Goal: Task Accomplishment & Management: Use online tool/utility

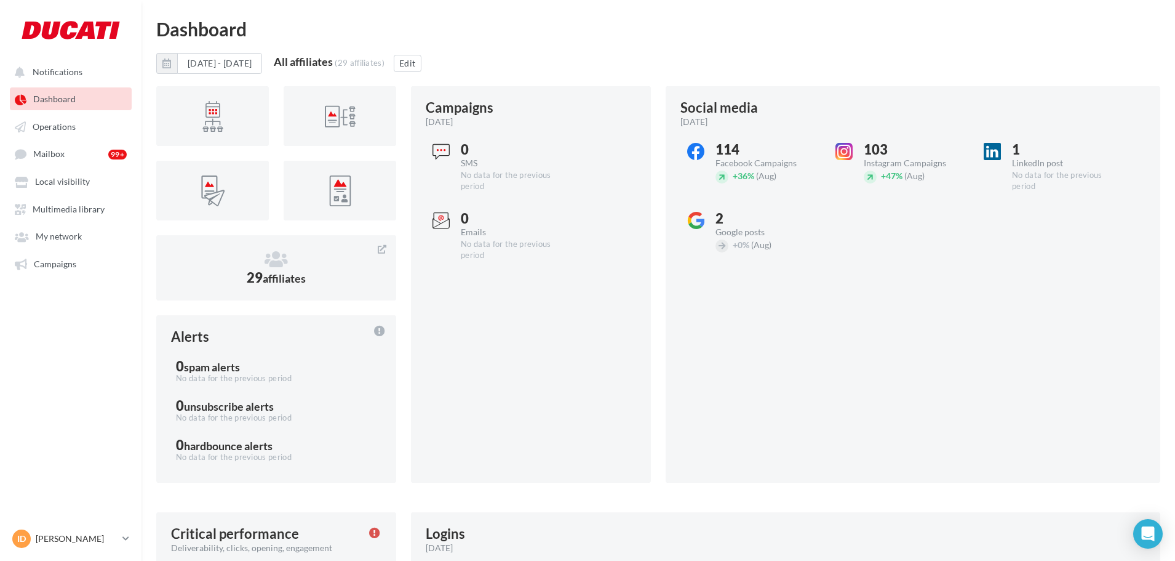
click at [51, 275] on ul "Notifications Dashboard Operations Mailbox 99+ Local visibility" at bounding box center [71, 167] width 140 height 224
click at [51, 267] on span "Campaigns" at bounding box center [55, 263] width 42 height 10
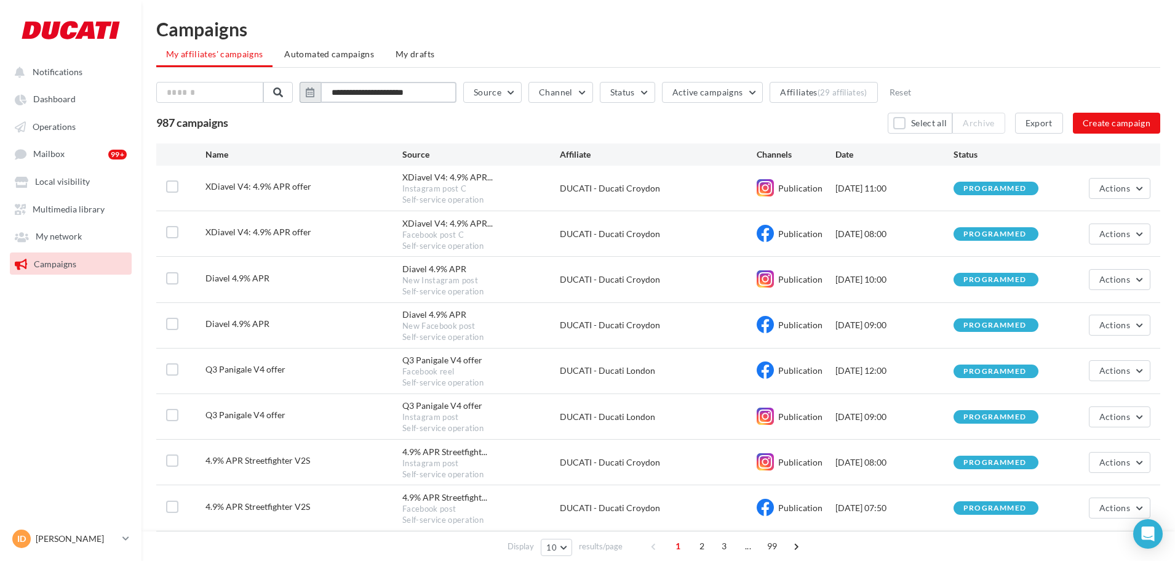
click at [380, 87] on input "**********" at bounding box center [389, 92] width 136 height 21
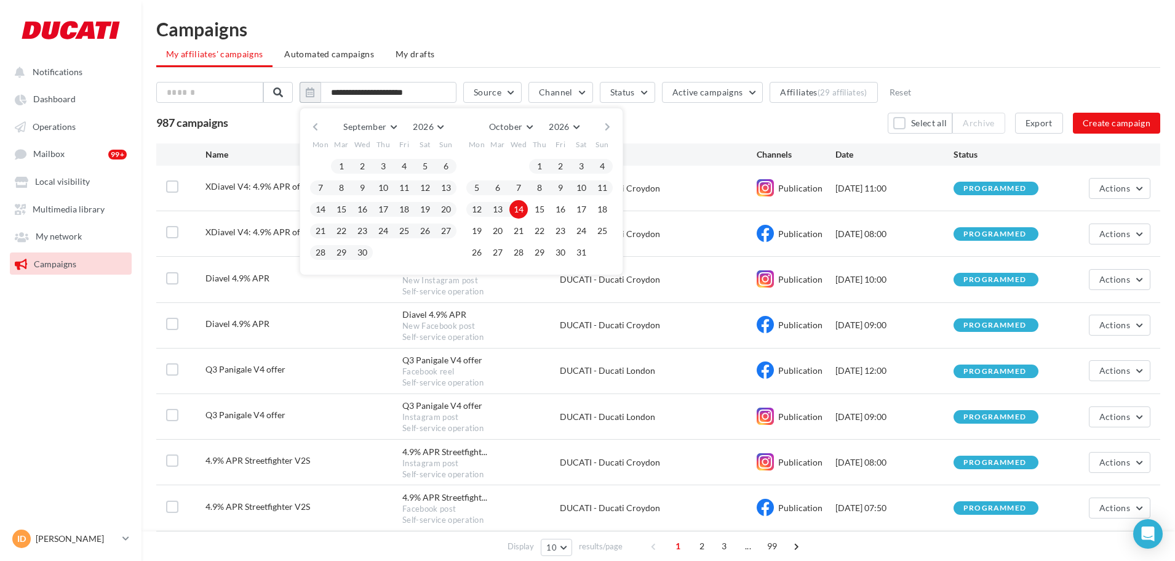
click at [321, 128] on button "button" at bounding box center [315, 126] width 10 height 17
click at [316, 126] on div "Aug January February Mar April May June July Aug September October November [DA…" at bounding box center [462, 202] width 324 height 189
click at [321, 124] on button "button" at bounding box center [315, 126] width 10 height 17
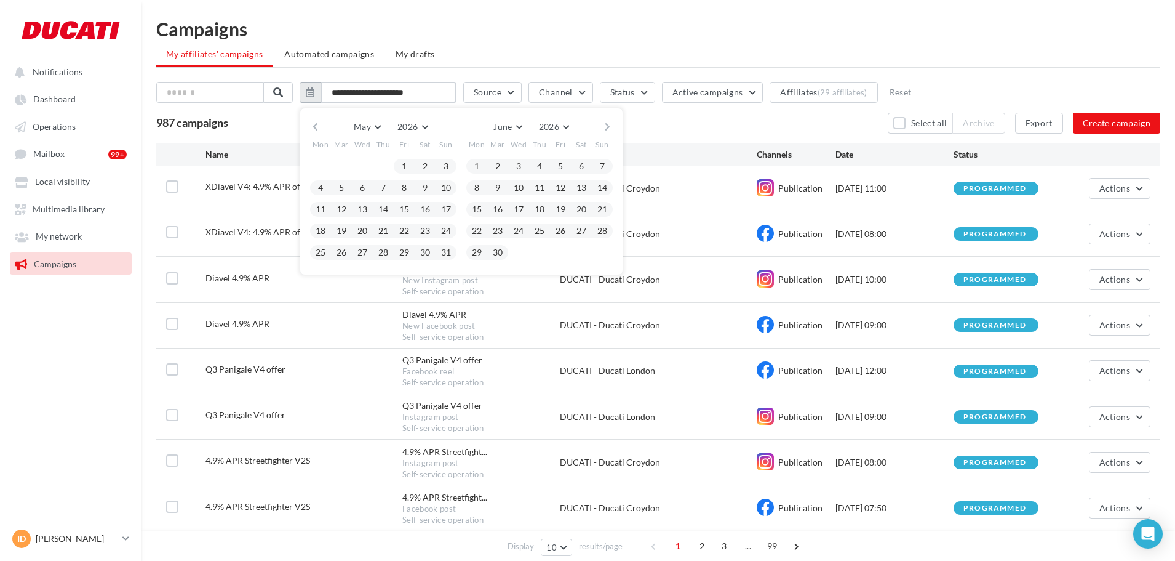
click at [363, 87] on input "**********" at bounding box center [389, 92] width 136 height 21
click at [506, 26] on h1 "Campaigns" at bounding box center [658, 29] width 1004 height 18
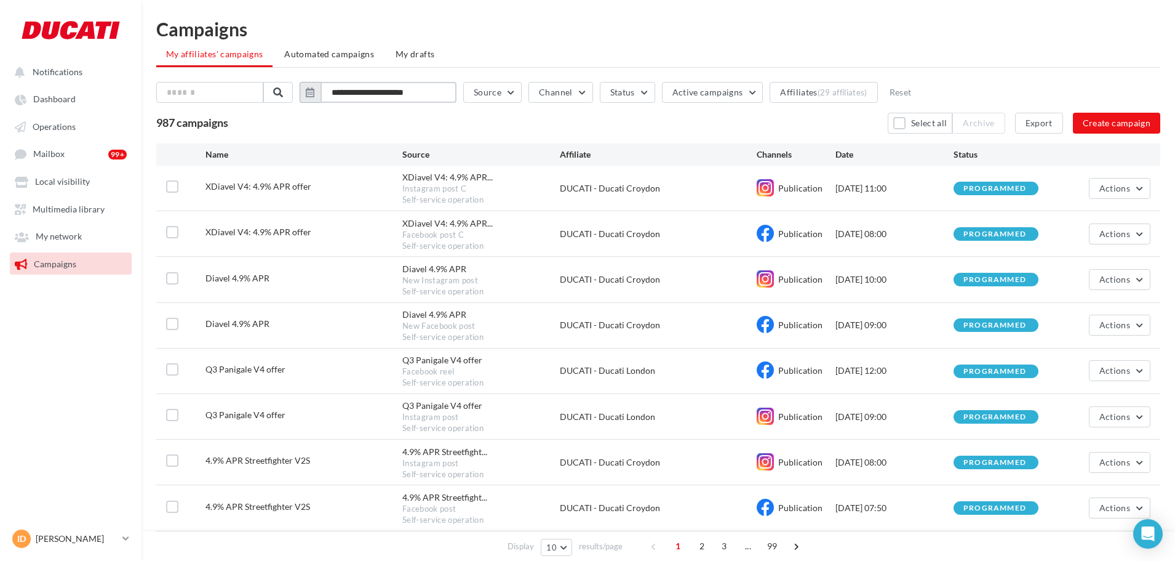
click at [373, 92] on input "**********" at bounding box center [389, 92] width 136 height 21
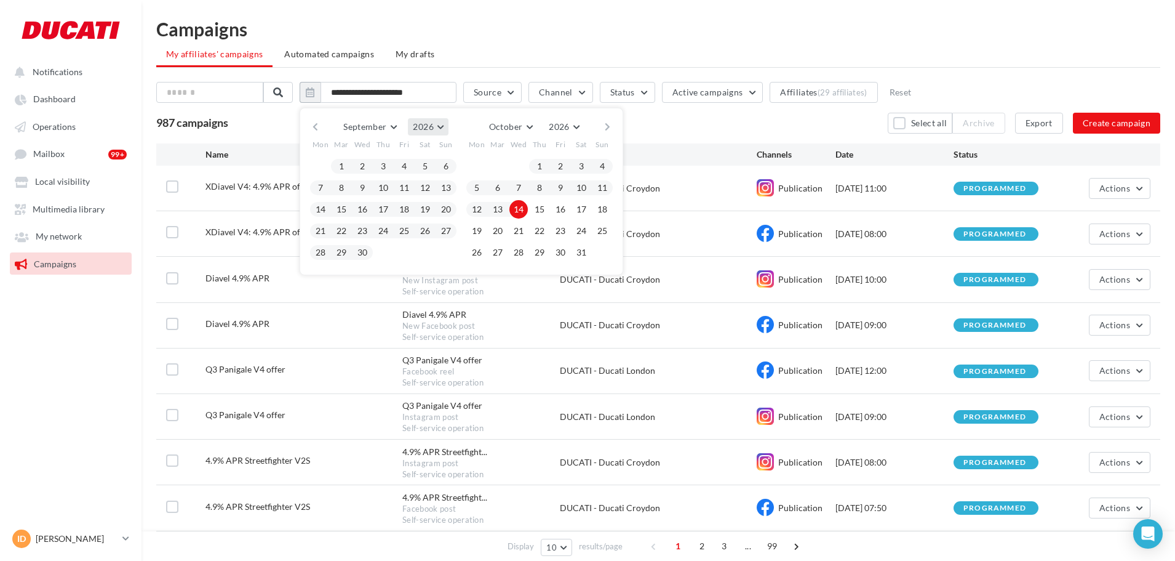
click at [430, 129] on span "2026" at bounding box center [423, 126] width 20 height 10
click at [420, 159] on button "2025" at bounding box center [405, 156] width 86 height 22
click at [321, 127] on button "button" at bounding box center [315, 126] width 10 height 17
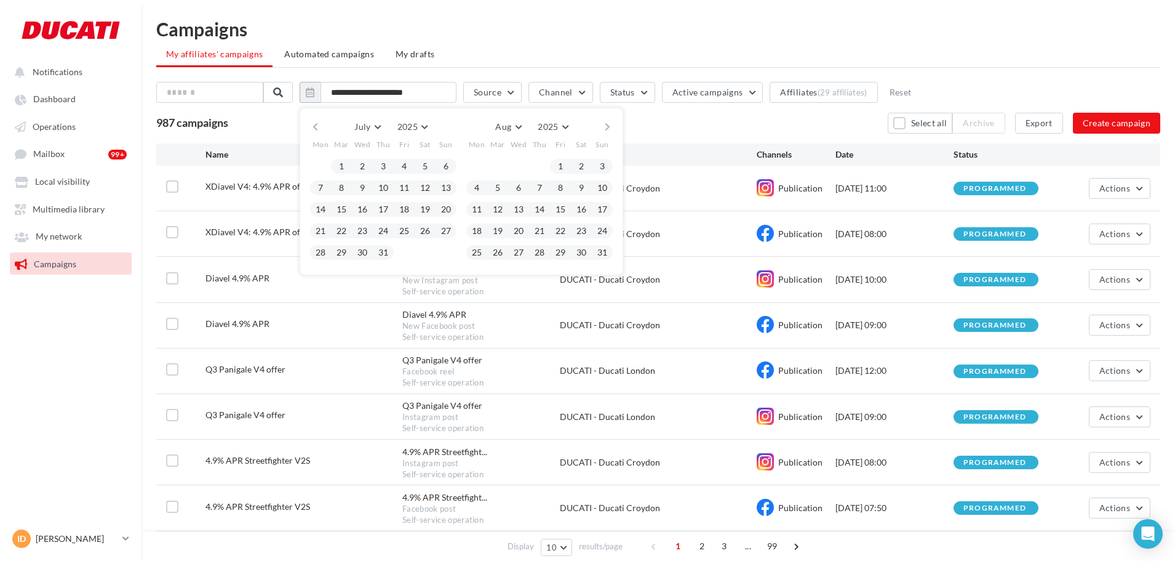
click at [321, 127] on button "button" at bounding box center [315, 126] width 10 height 17
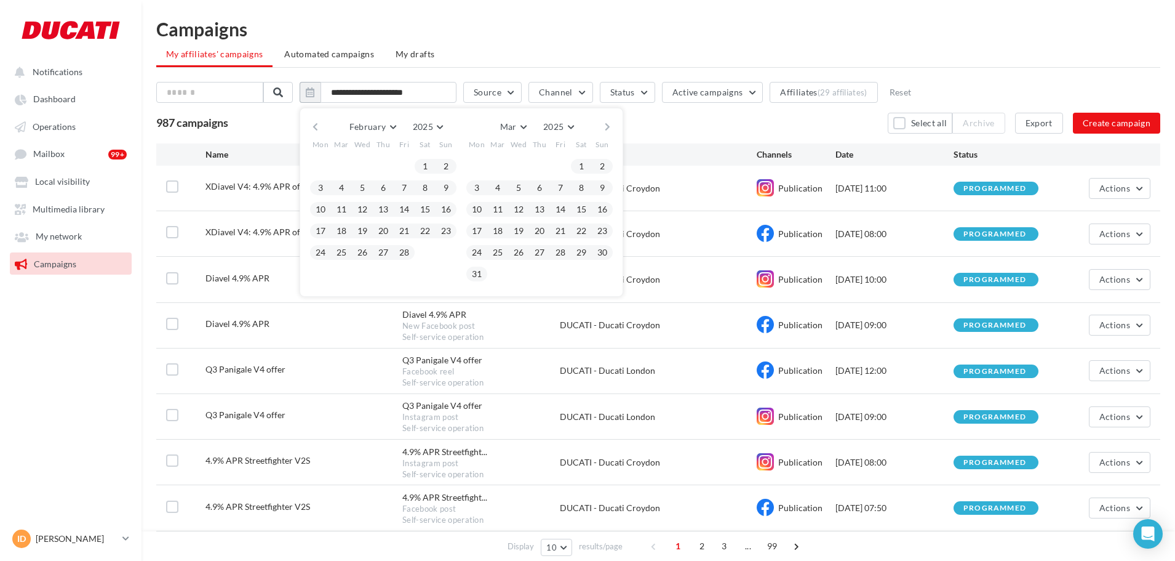
click at [321, 127] on button "button" at bounding box center [315, 126] width 10 height 17
click at [602, 129] on div "January January February Mar April May June July Aug September October November…" at bounding box center [461, 126] width 281 height 17
click at [613, 127] on button "button" at bounding box center [607, 126] width 10 height 17
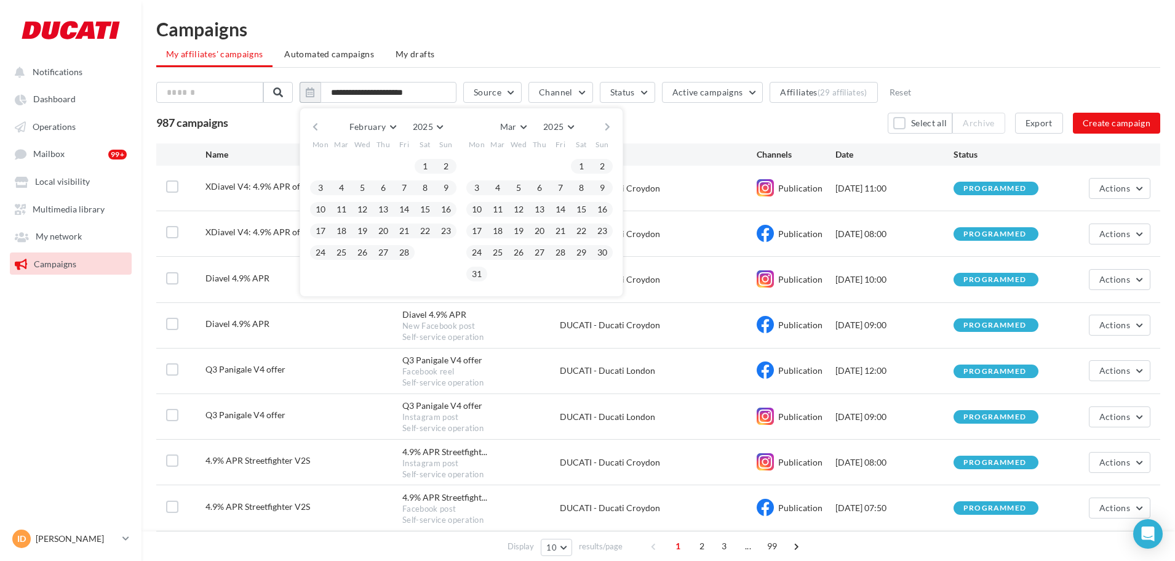
click at [613, 127] on button "button" at bounding box center [607, 126] width 10 height 17
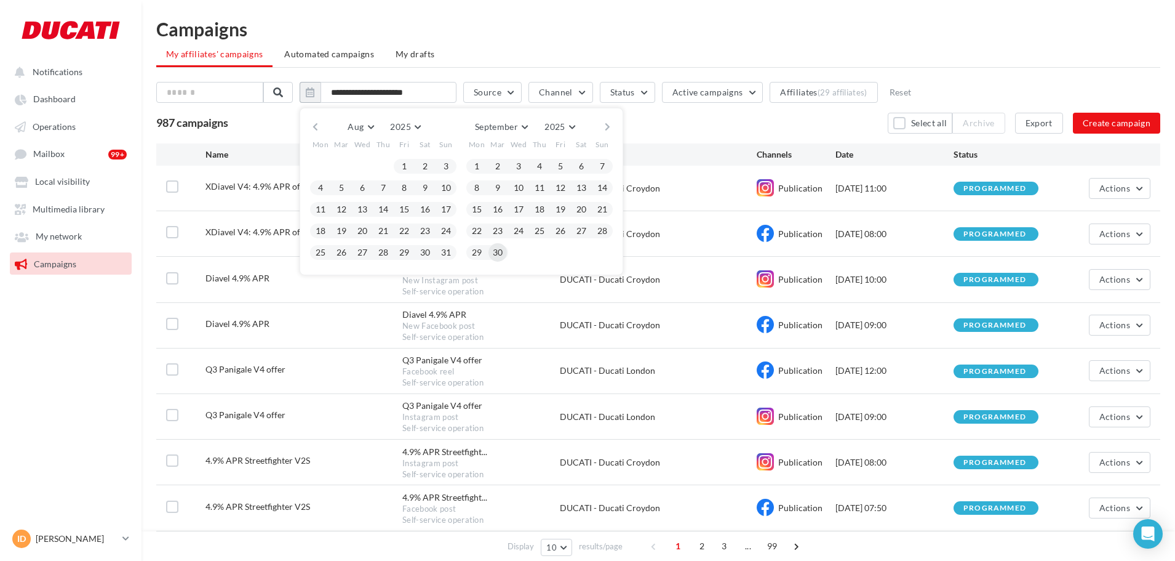
click at [503, 258] on button "30" at bounding box center [498, 252] width 18 height 18
click at [321, 127] on button "button" at bounding box center [315, 126] width 10 height 17
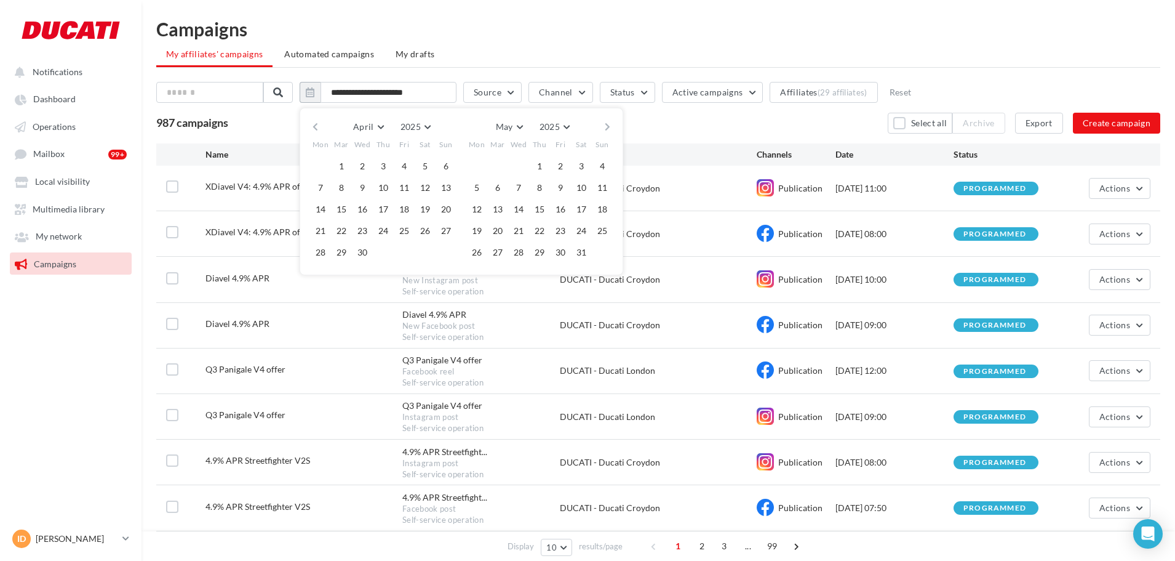
click at [321, 127] on button "button" at bounding box center [315, 126] width 10 height 17
click at [372, 166] on button "1" at bounding box center [362, 166] width 18 height 18
type input "**********"
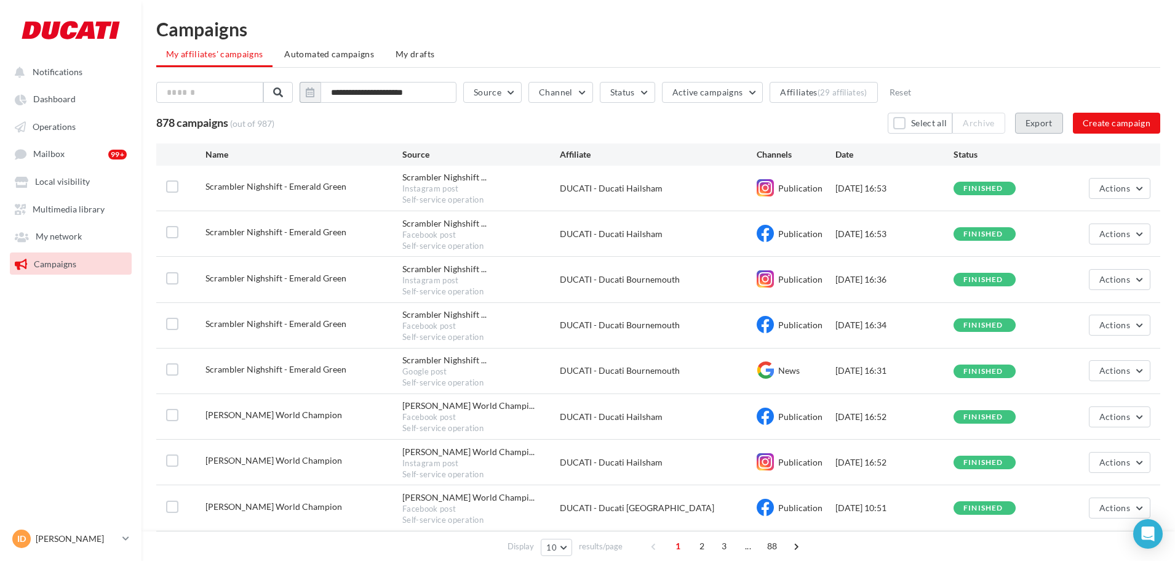
click at [1049, 125] on button "Export" at bounding box center [1039, 123] width 48 height 21
click at [907, 119] on button "Select all" at bounding box center [920, 123] width 65 height 21
click at [1038, 122] on button "Export" at bounding box center [1039, 123] width 48 height 21
click at [574, 86] on button "Channel" at bounding box center [561, 92] width 64 height 21
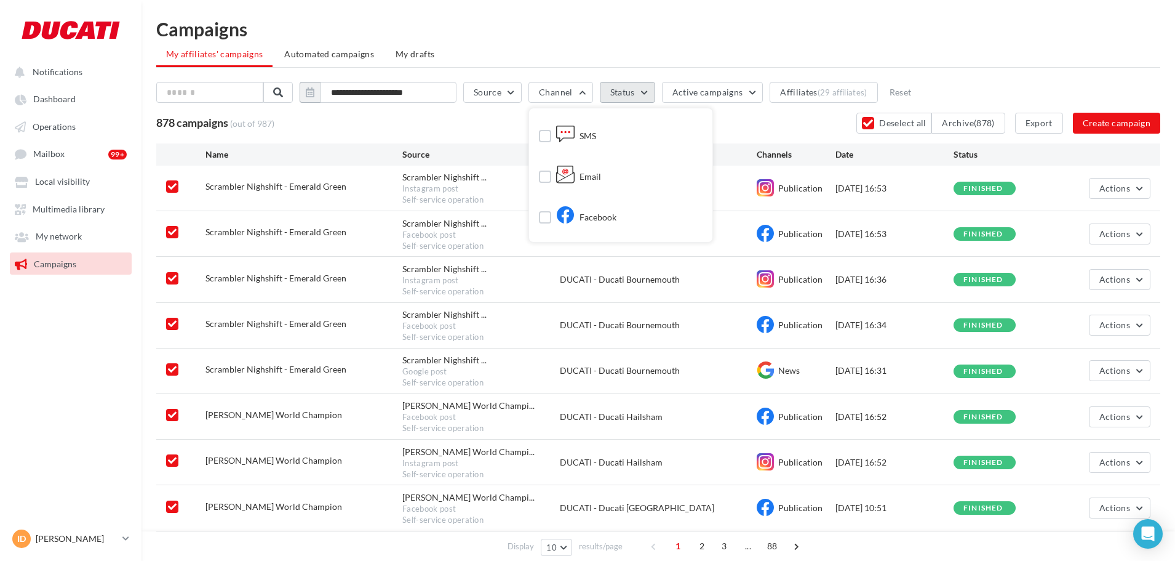
click at [631, 91] on button "Status" at bounding box center [627, 92] width 55 height 21
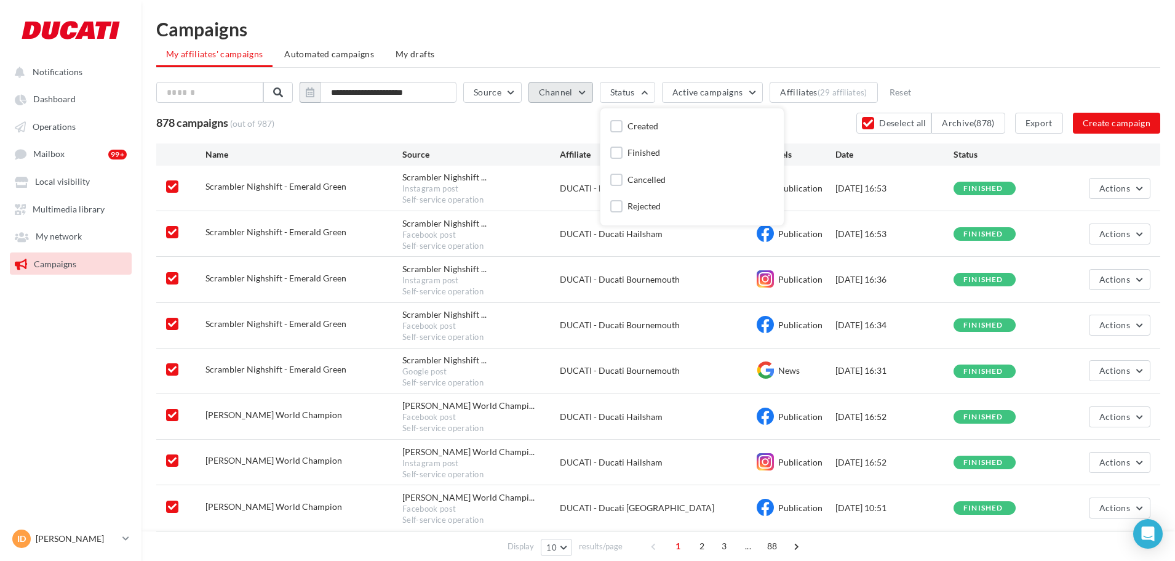
click at [551, 95] on button "Channel" at bounding box center [561, 92] width 64 height 21
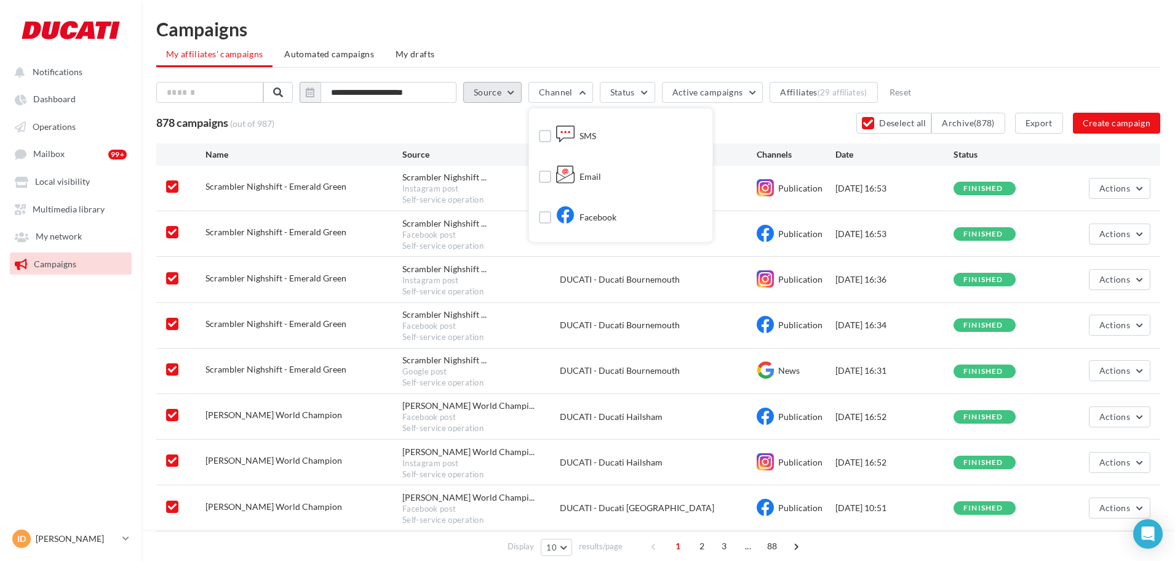
click at [472, 87] on button "Source" at bounding box center [492, 92] width 58 height 21
click at [310, 118] on div "878 campaigns (out of 987) Deselect all Archive (878) Export Create campaign" at bounding box center [658, 123] width 1004 height 21
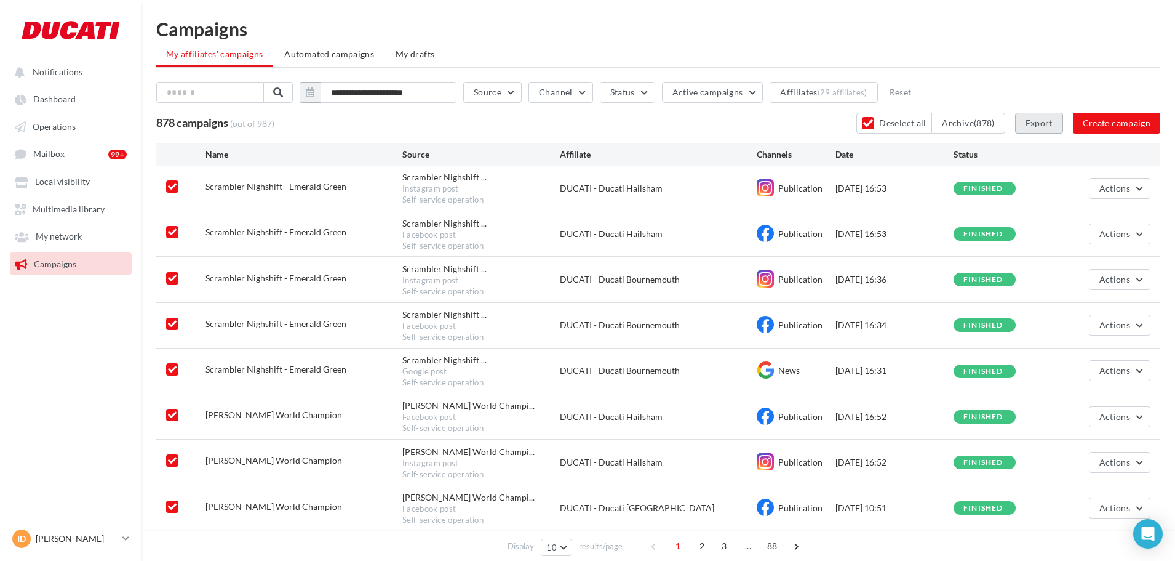
click at [1022, 123] on button "Export" at bounding box center [1039, 123] width 48 height 21
click at [901, 126] on button "Deselect all" at bounding box center [895, 123] width 76 height 21
